Goal: Task Accomplishment & Management: Manage account settings

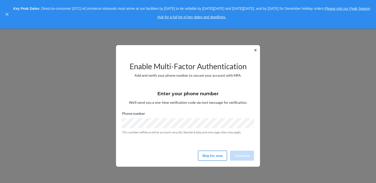
click at [209, 153] on button "Skip for now" at bounding box center [212, 155] width 29 height 10
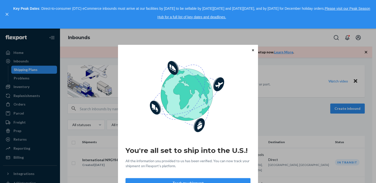
click at [254, 49] on icon "Close" at bounding box center [253, 50] width 2 height 3
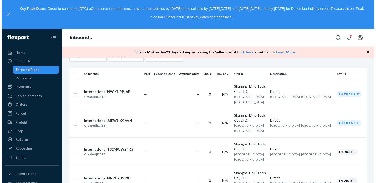
scroll to position [68, 0]
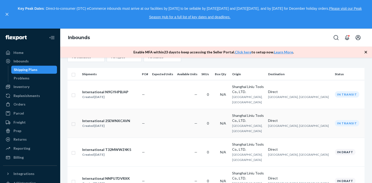
click at [192, 109] on td "—" at bounding box center [187, 123] width 24 height 29
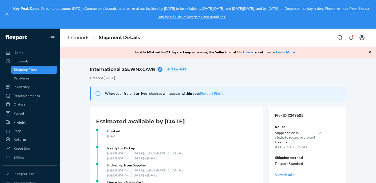
click at [4, 13] on div "Key Peak Dates : Direct-to-consumer (DTC) eCommerce inbounds must arrive at our…" at bounding box center [188, 14] width 376 height 29
click at [8, 13] on icon "close," at bounding box center [7, 14] width 3 height 3
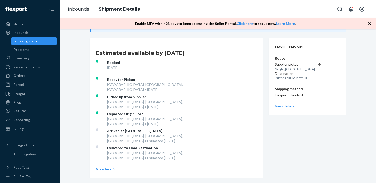
scroll to position [40, 0]
click at [18, 128] on div "Billing" at bounding box center [19, 128] width 10 height 5
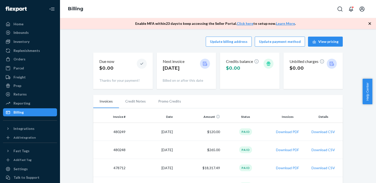
scroll to position [2, 0]
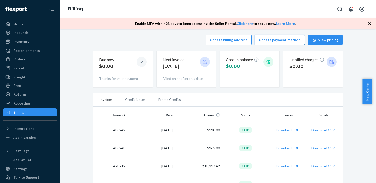
click at [273, 42] on button "Update payment method" at bounding box center [280, 40] width 50 height 10
click at [277, 41] on button "Update payment method" at bounding box center [280, 40] width 50 height 10
click at [367, 22] on div "Enable MFA [DATE] to keep accessing the Seller Portal. Click here to setup now.…" at bounding box center [218, 23] width 316 height 11
click at [369, 24] on icon "button" at bounding box center [370, 23] width 3 height 3
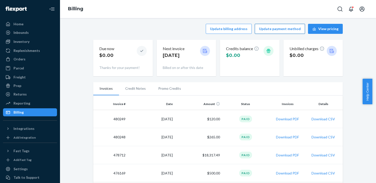
click at [290, 28] on button "Update payment method" at bounding box center [280, 29] width 50 height 10
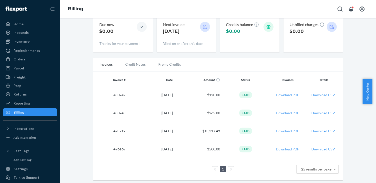
scroll to position [0, 0]
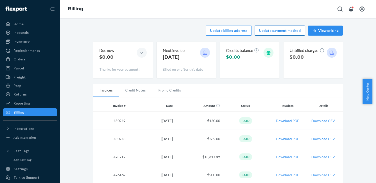
click at [278, 32] on button "Update payment method" at bounding box center [280, 31] width 50 height 10
click at [24, 25] on div "Home" at bounding box center [30, 24] width 53 height 7
